Goal: Ask a question: Ask a question

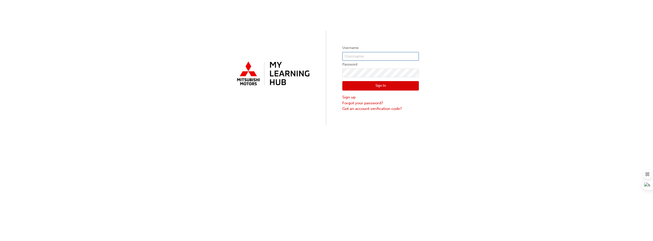
type input "[PERSON_NAME][EMAIL_ADDRESS][PERSON_NAME][DOMAIN_NAME]"
click at [379, 87] on button "Sign In" at bounding box center [381, 86] width 77 height 10
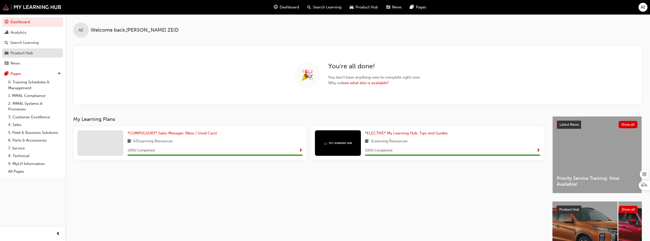
click at [16, 54] on div "Product Hub" at bounding box center [21, 53] width 22 height 6
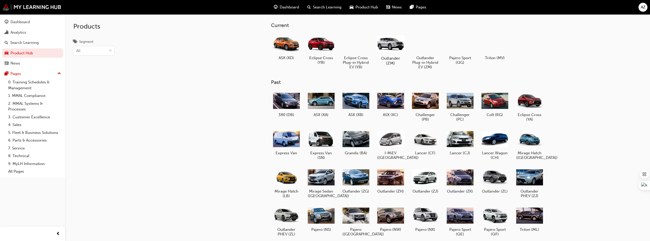
click at [389, 60] on h5 "Outlander (ZM)" at bounding box center [390, 61] width 28 height 10
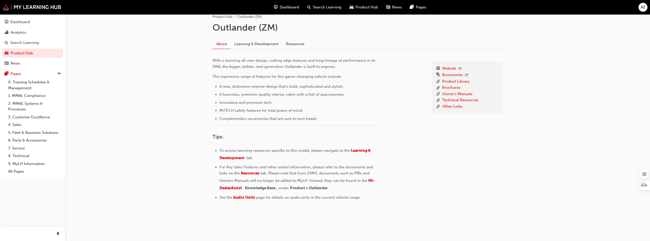
scroll to position [113, 0]
click at [248, 42] on link "Learning & Development" at bounding box center [256, 42] width 52 height 10
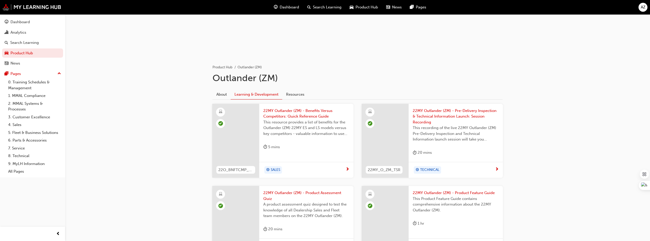
scroll to position [60, 0]
click at [222, 95] on link "About" at bounding box center [221, 95] width 18 height 10
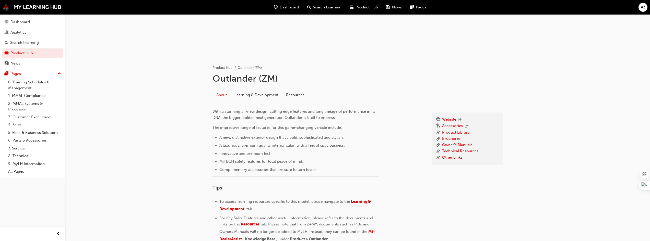
click at [448, 139] on link "Brochures" at bounding box center [451, 139] width 18 height 6
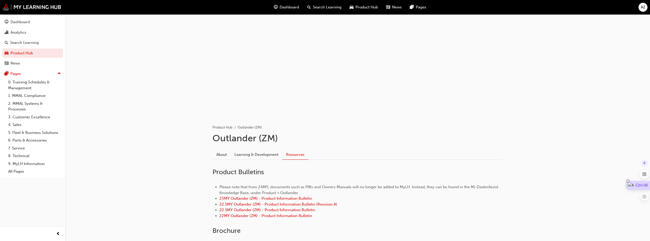
click at [636, 186] on div "Ctrl+M" at bounding box center [637, 185] width 25 height 9
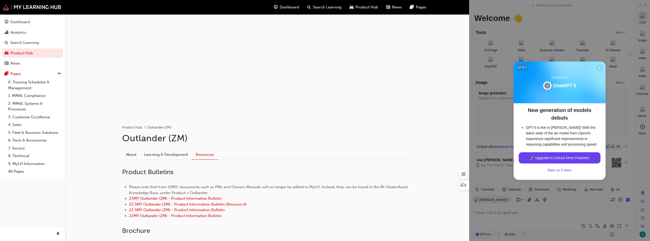
click at [598, 69] on icon at bounding box center [599, 68] width 4 height 4
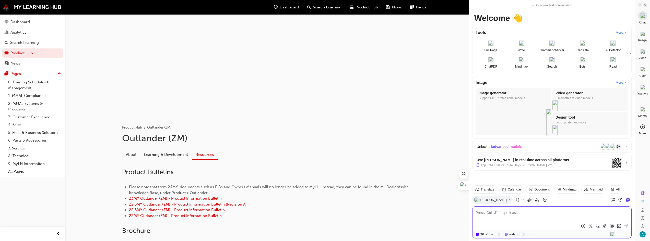
click at [479, 213] on textarea at bounding box center [551, 216] width 153 height 12
type textarea "Can you please assess the current market share of Mitsubishi vehicles sold in […"
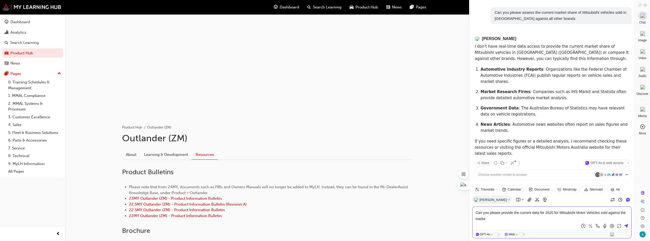
type textarea "Can you please provide the current data for 2025 for Mitsubishi Motor Vehicles …"
click at [645, 4] on icon at bounding box center [644, 5] width 3 height 3
